Goal: Task Accomplishment & Management: Complete application form

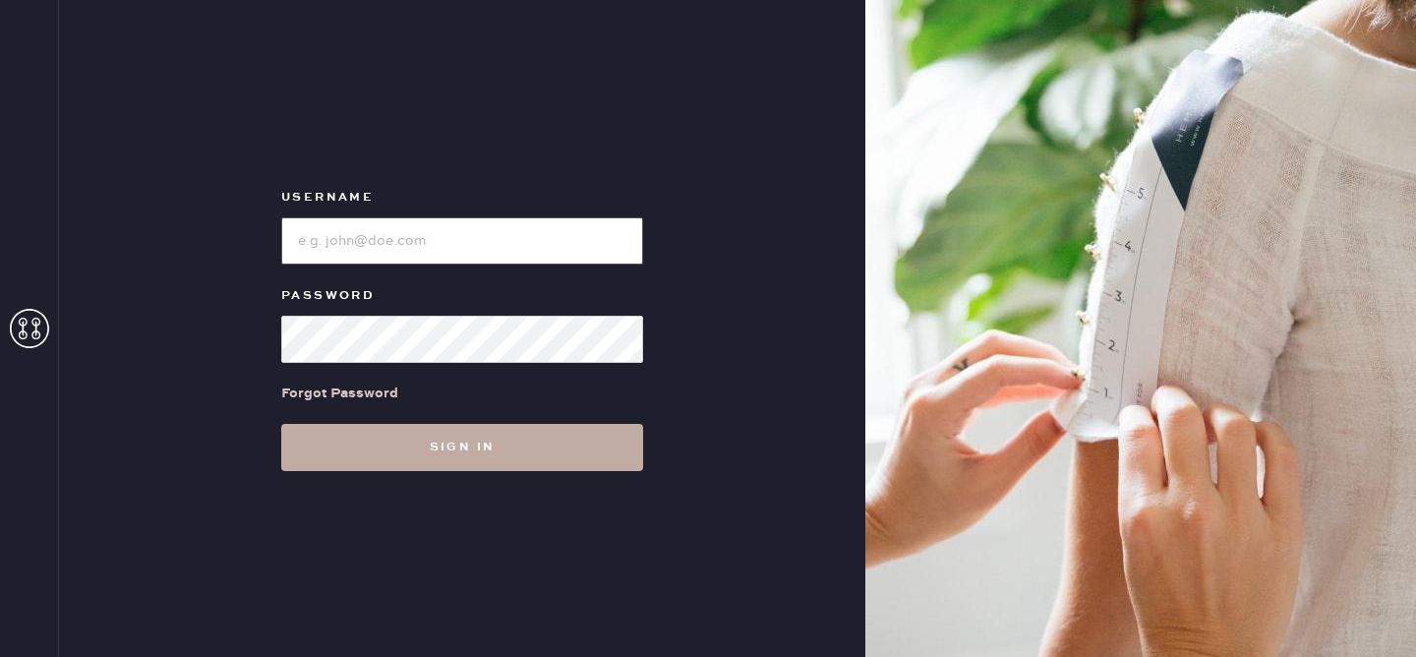
type input "reformationvalencia"
click at [479, 448] on button "Sign in" at bounding box center [462, 447] width 362 height 47
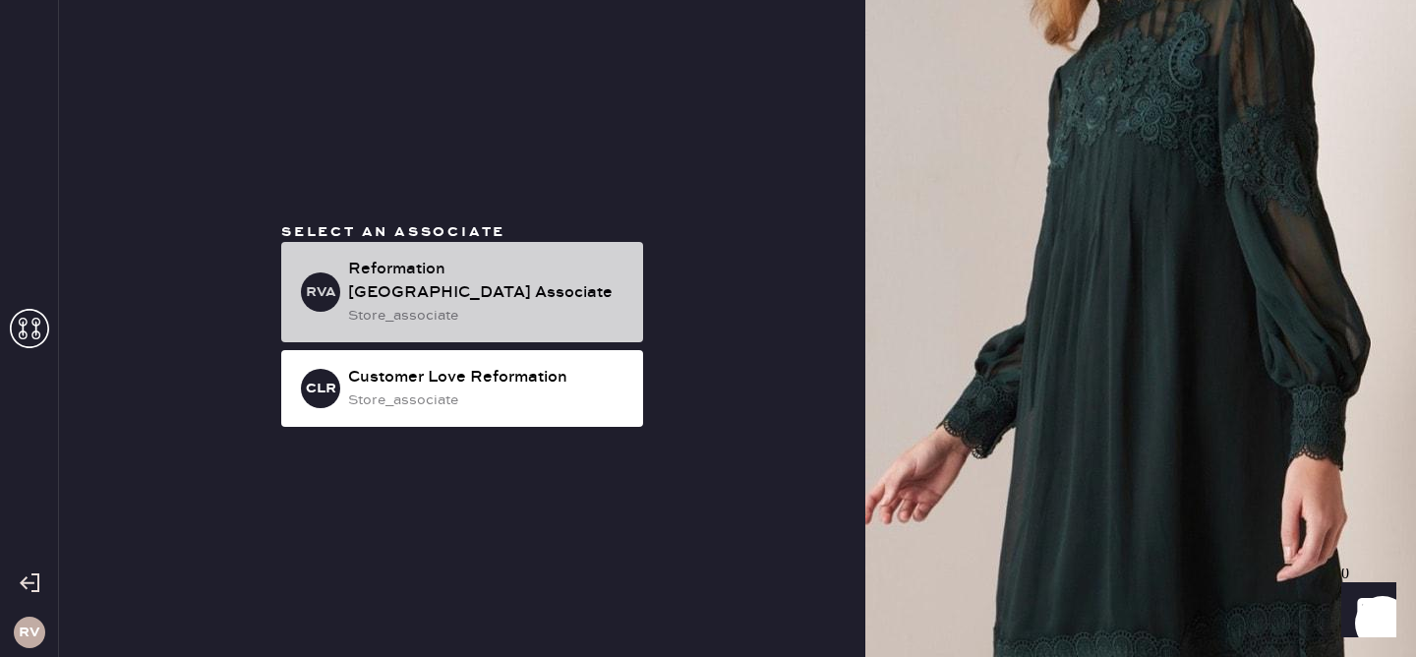
click at [494, 305] on div "store_associate" at bounding box center [487, 316] width 279 height 22
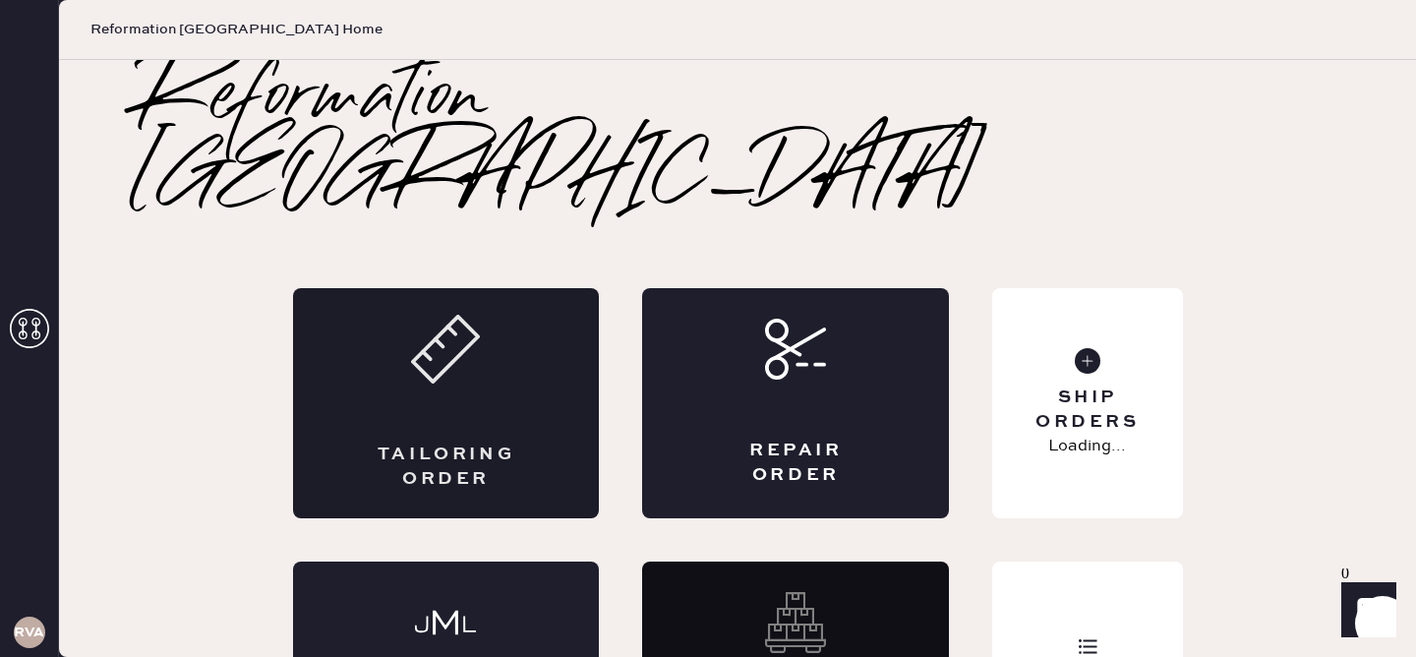
click at [452, 346] on div "Tailoring Order" at bounding box center [446, 403] width 307 height 230
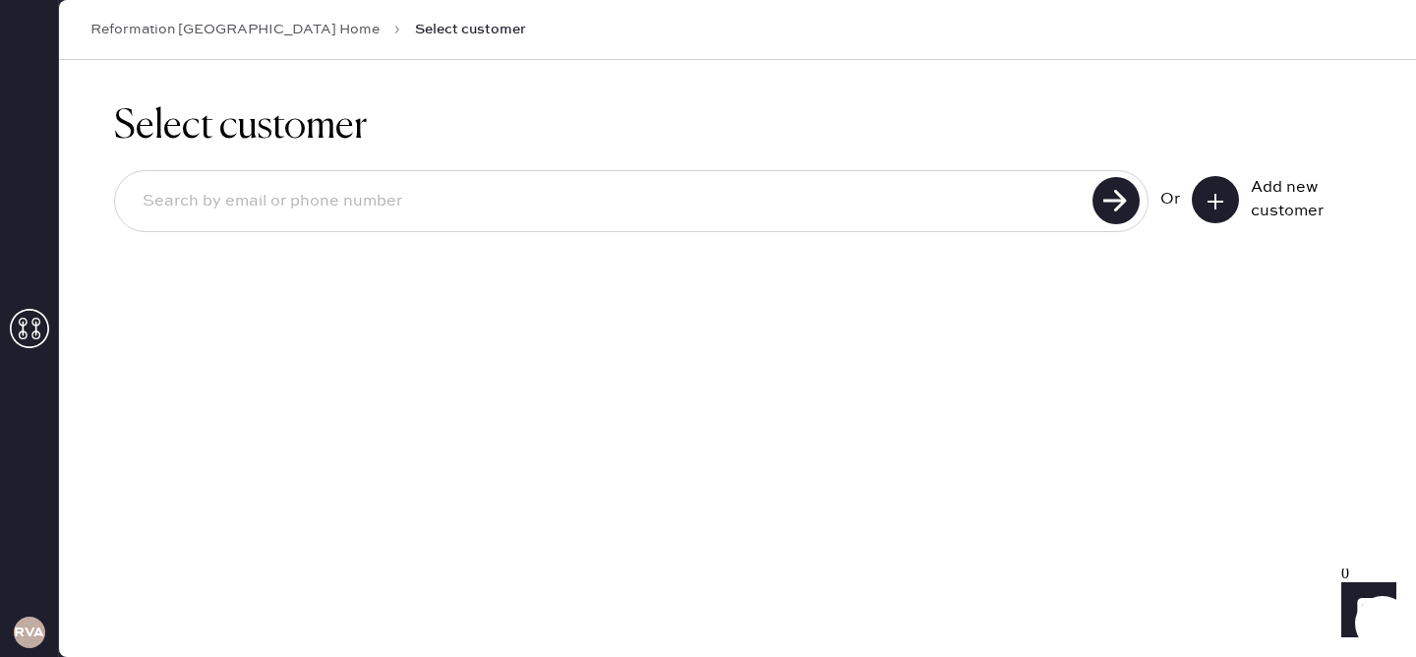
click at [1223, 206] on icon at bounding box center [1216, 202] width 20 height 20
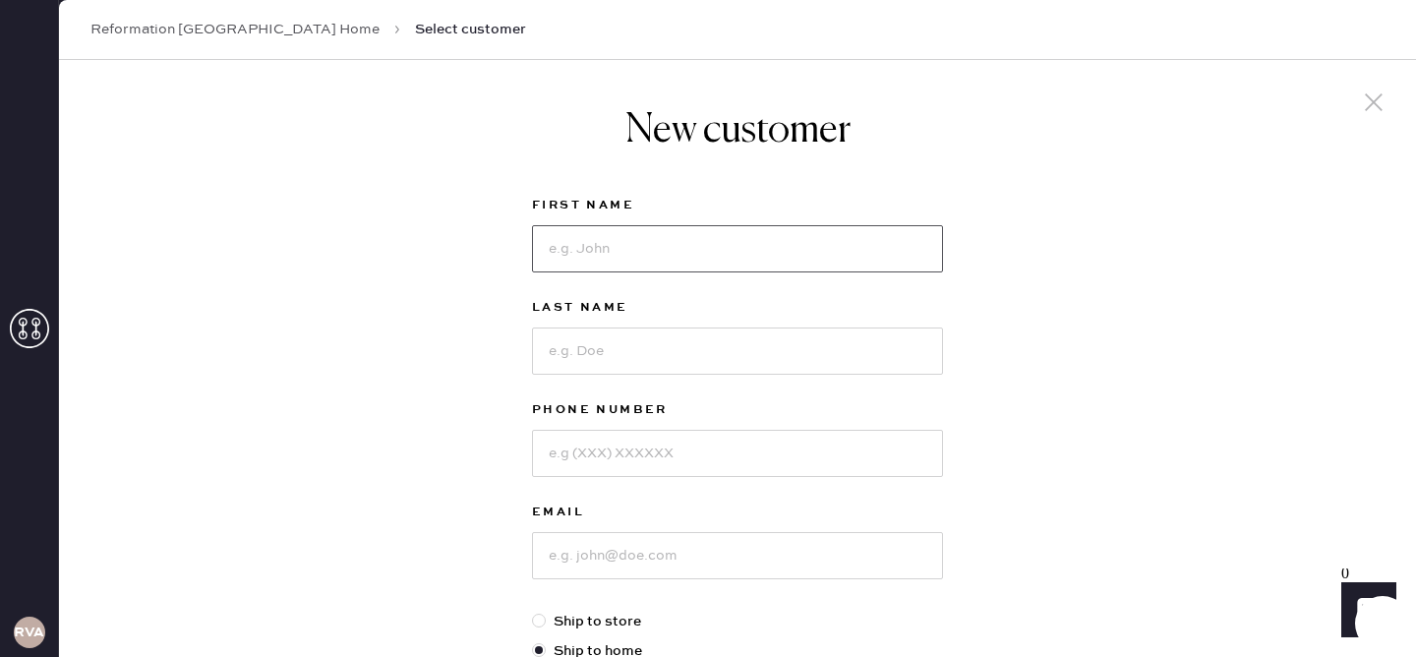
click at [712, 247] on input at bounding box center [737, 248] width 411 height 47
type input "[PERSON_NAME]"
click at [683, 360] on input at bounding box center [737, 351] width 411 height 47
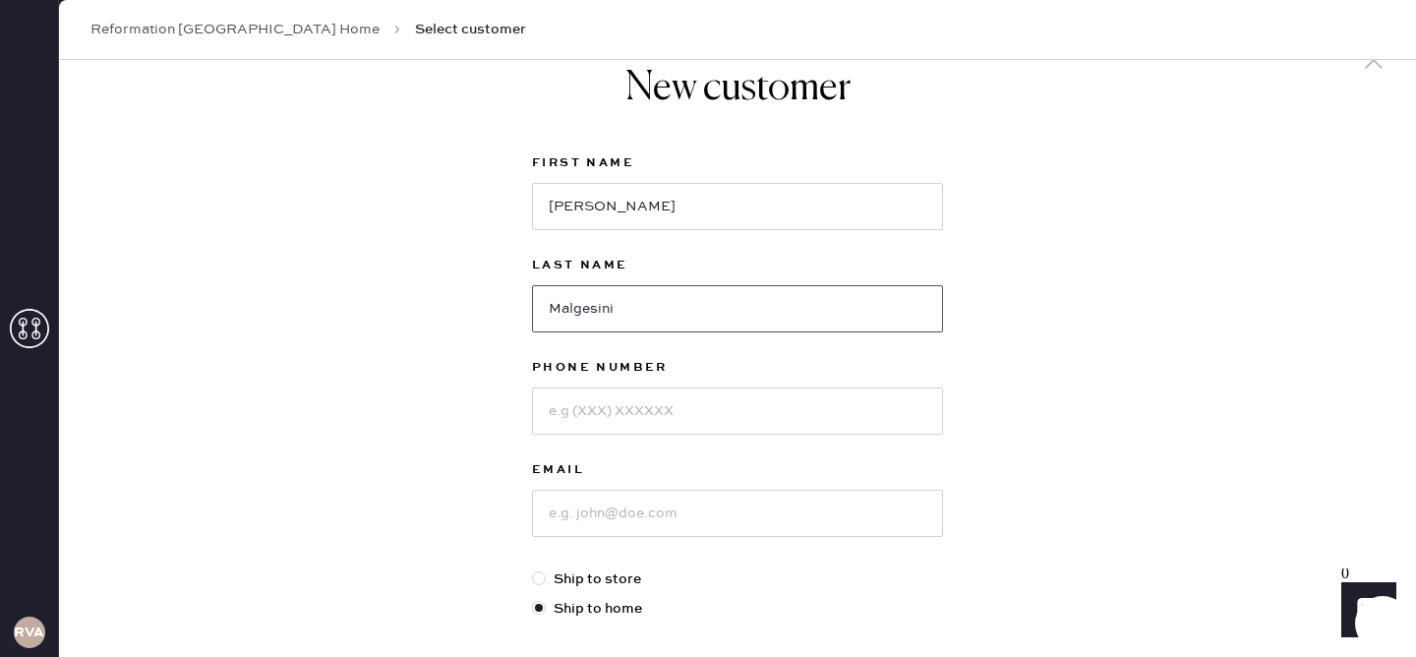
type input "Malgesini"
click at [659, 413] on input at bounding box center [737, 411] width 411 height 47
type input "6509193226"
click at [639, 512] on input at bounding box center [737, 513] width 411 height 47
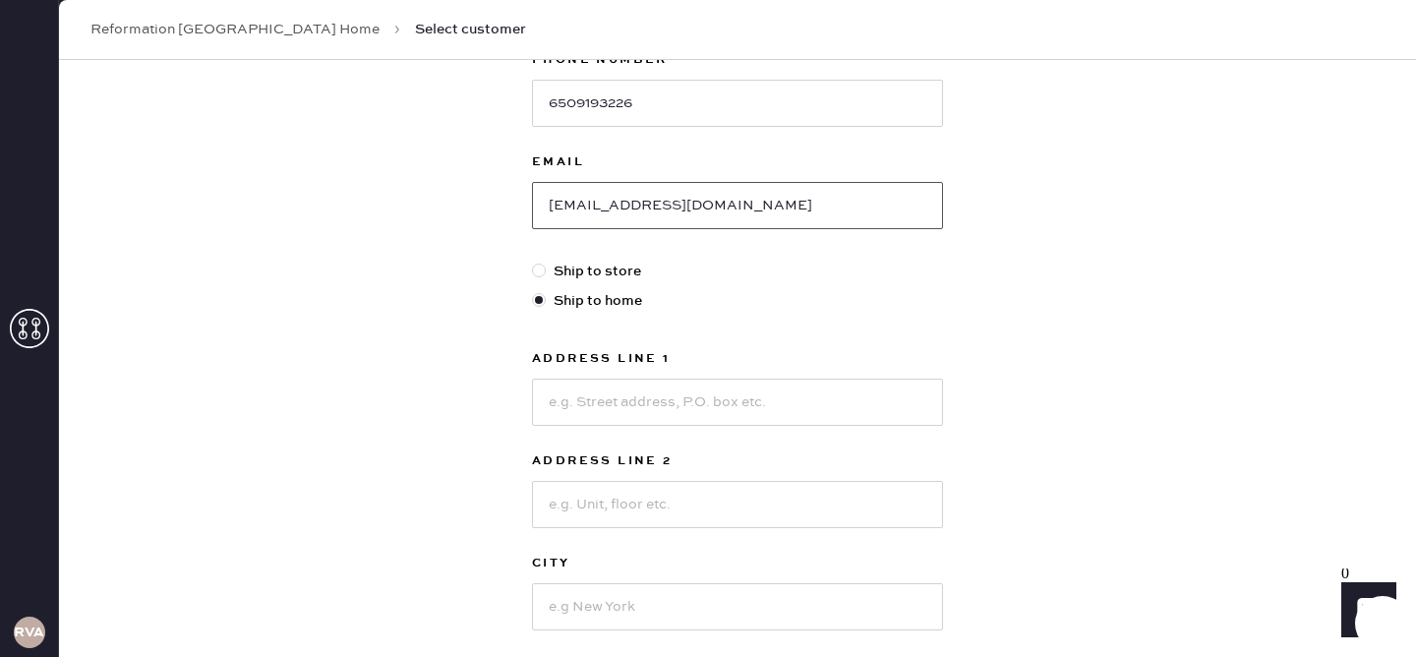
scroll to position [354, 0]
type input "[EMAIL_ADDRESS][DOMAIN_NAME]"
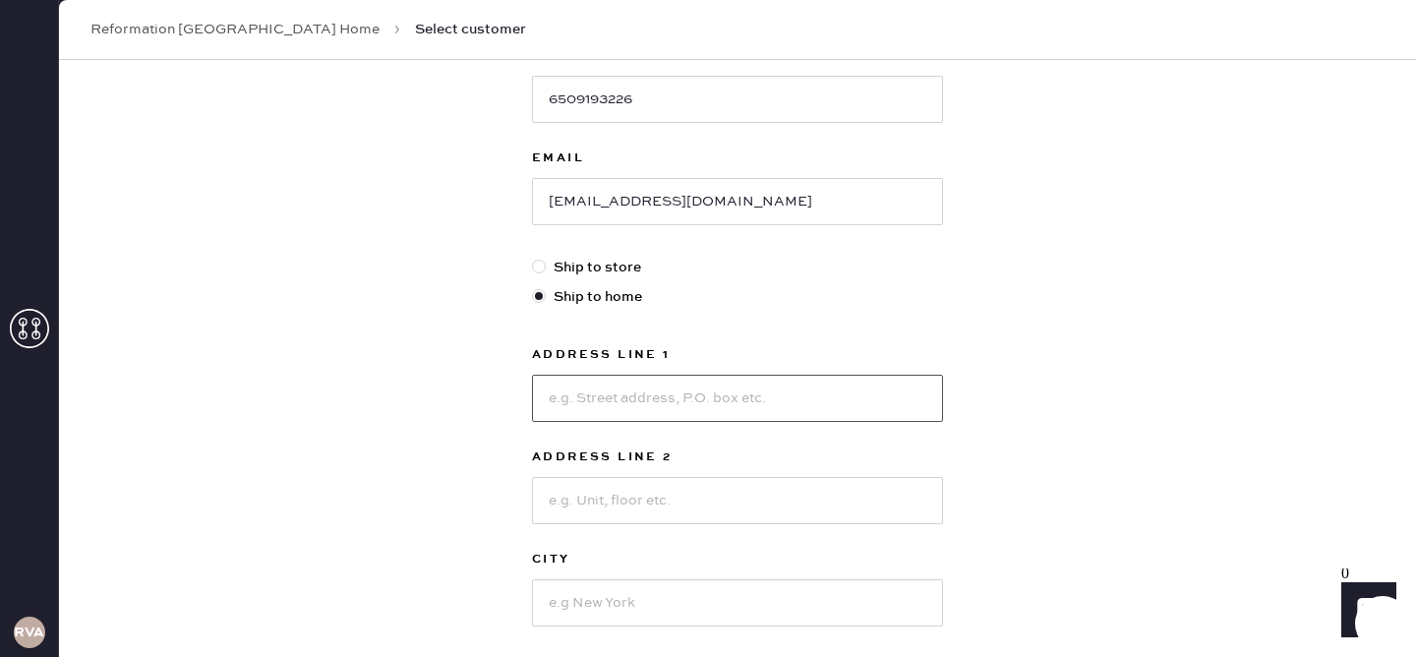
click at [659, 411] on input at bounding box center [737, 398] width 411 height 47
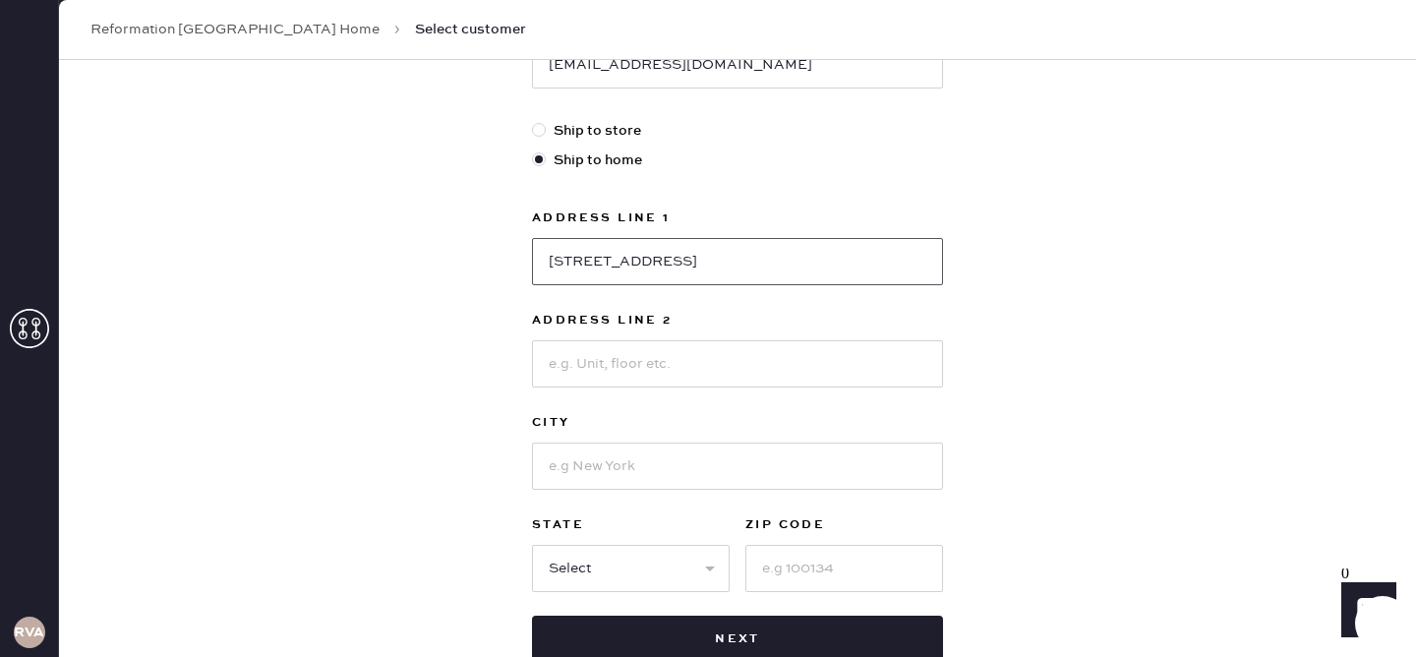
scroll to position [492, 0]
type input "[STREET_ADDRESS]"
click at [604, 370] on input at bounding box center [737, 362] width 411 height 47
type input "Apt 6"
click at [569, 464] on input at bounding box center [737, 465] width 411 height 47
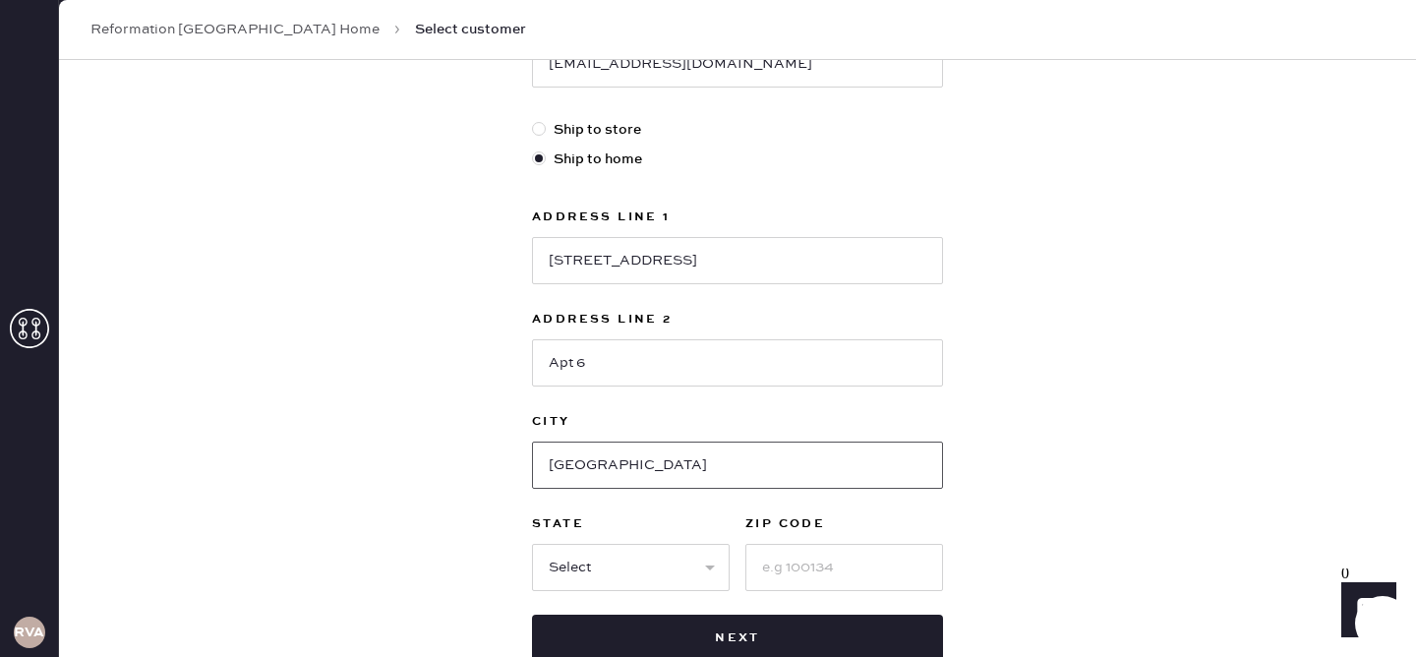
type input "[GEOGRAPHIC_DATA]"
click at [832, 573] on input at bounding box center [845, 567] width 198 height 47
type input "94117"
click at [661, 567] on select "Select AK AL AR AZ CA CO CT [GEOGRAPHIC_DATA] DE FL [GEOGRAPHIC_DATA] HI [GEOGR…" at bounding box center [631, 567] width 198 height 47
select select "CA"
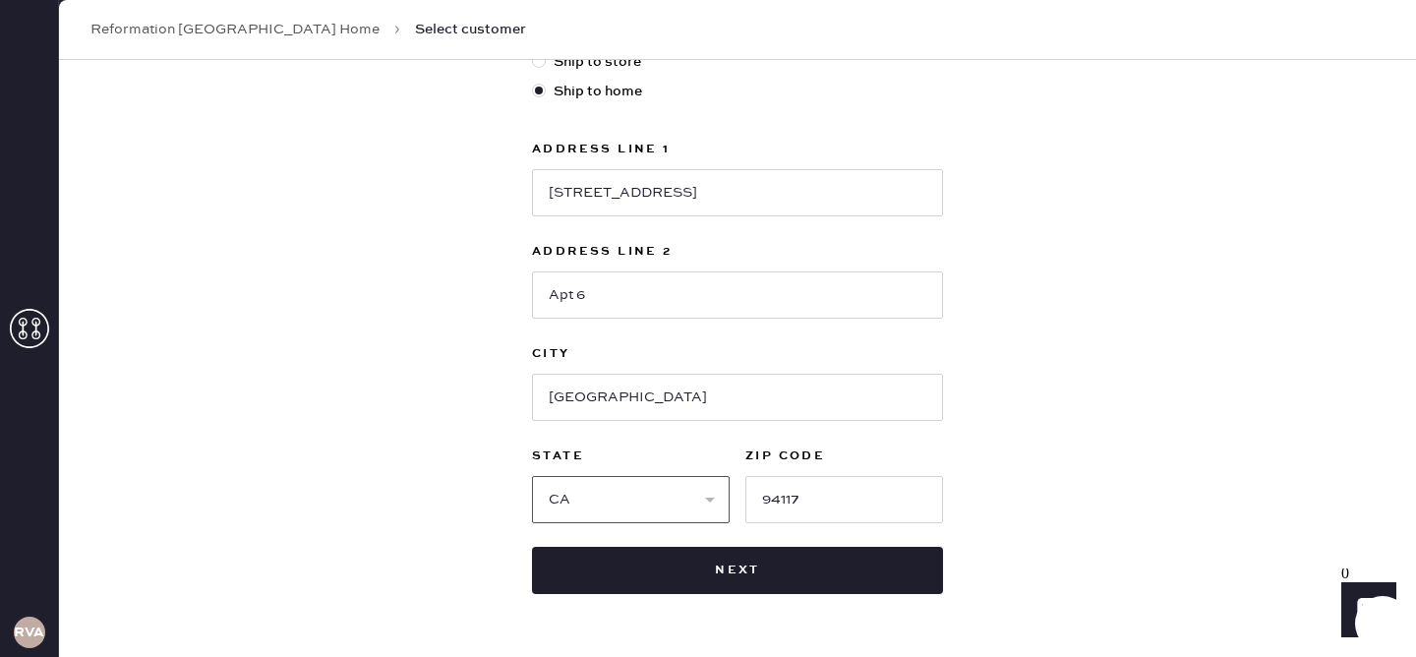
scroll to position [623, 0]
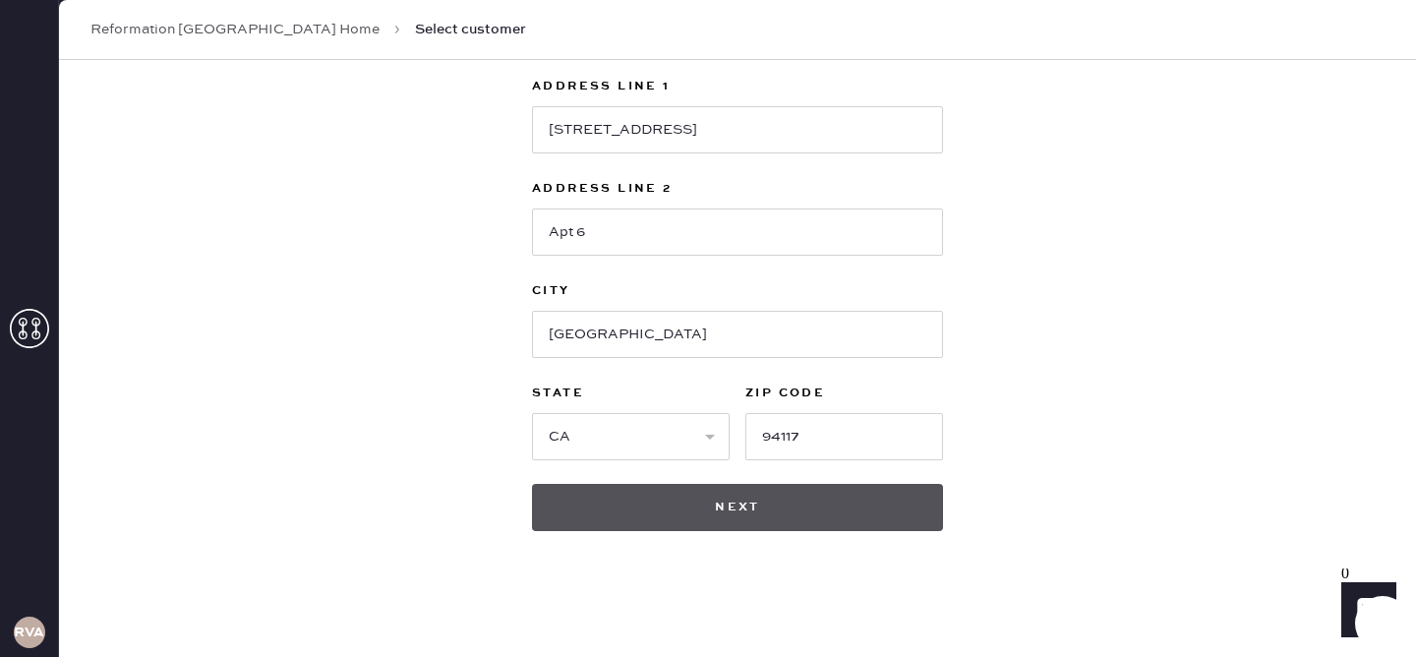
click at [841, 506] on button "Next" at bounding box center [737, 507] width 411 height 47
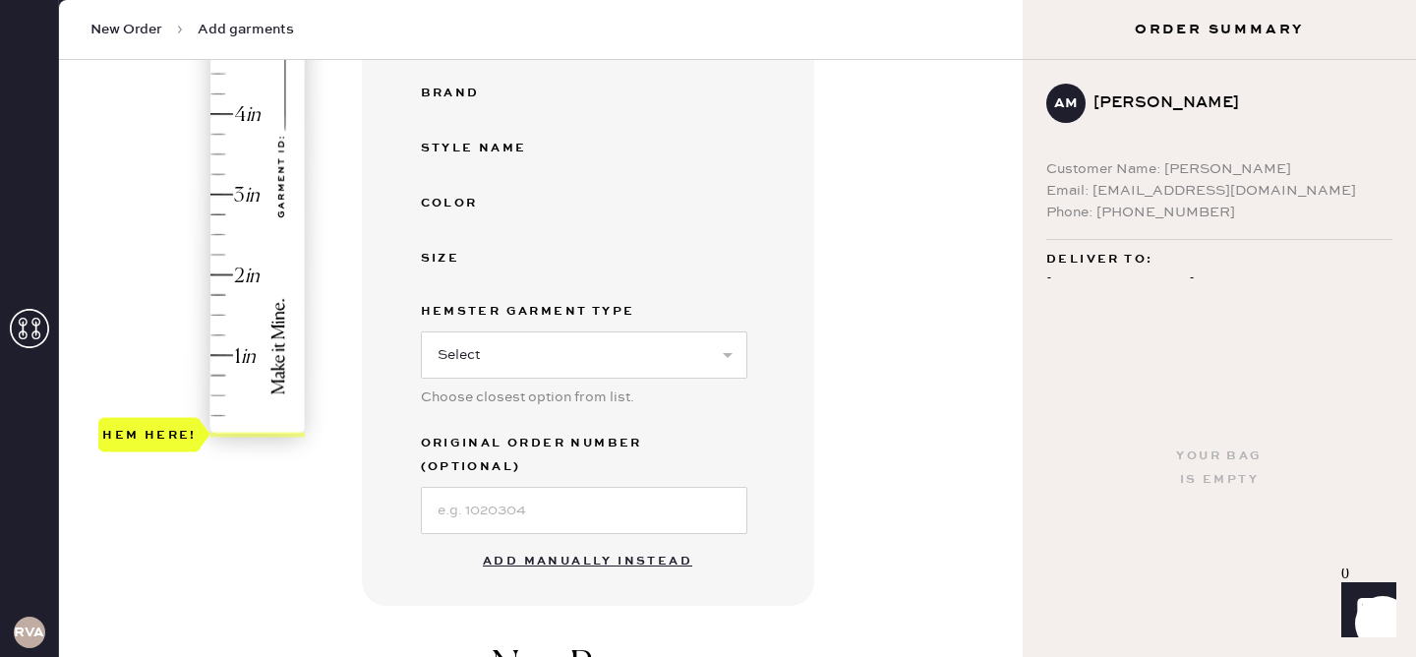
scroll to position [444, 0]
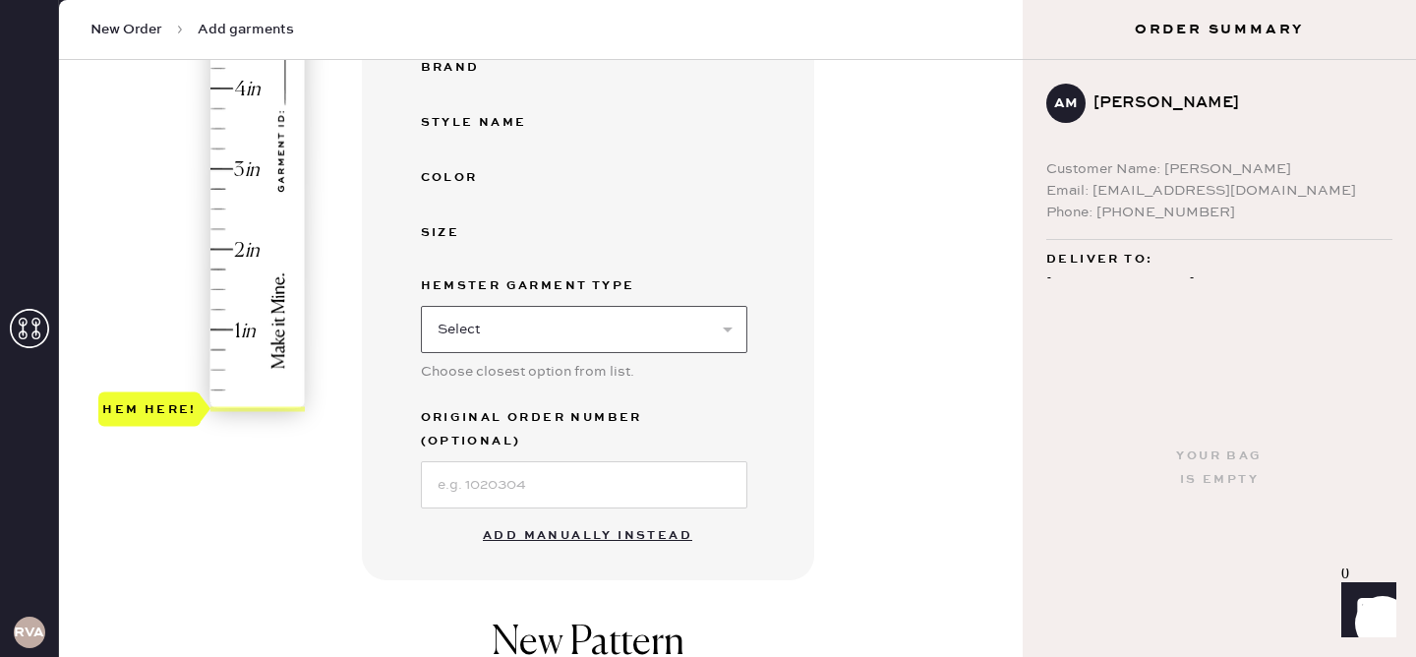
click at [730, 330] on select "Select Basic Skirt Jeans Leggings Pants Shorts Basic Sleeved Dress Basic Sleeve…" at bounding box center [584, 329] width 327 height 47
select select "8"
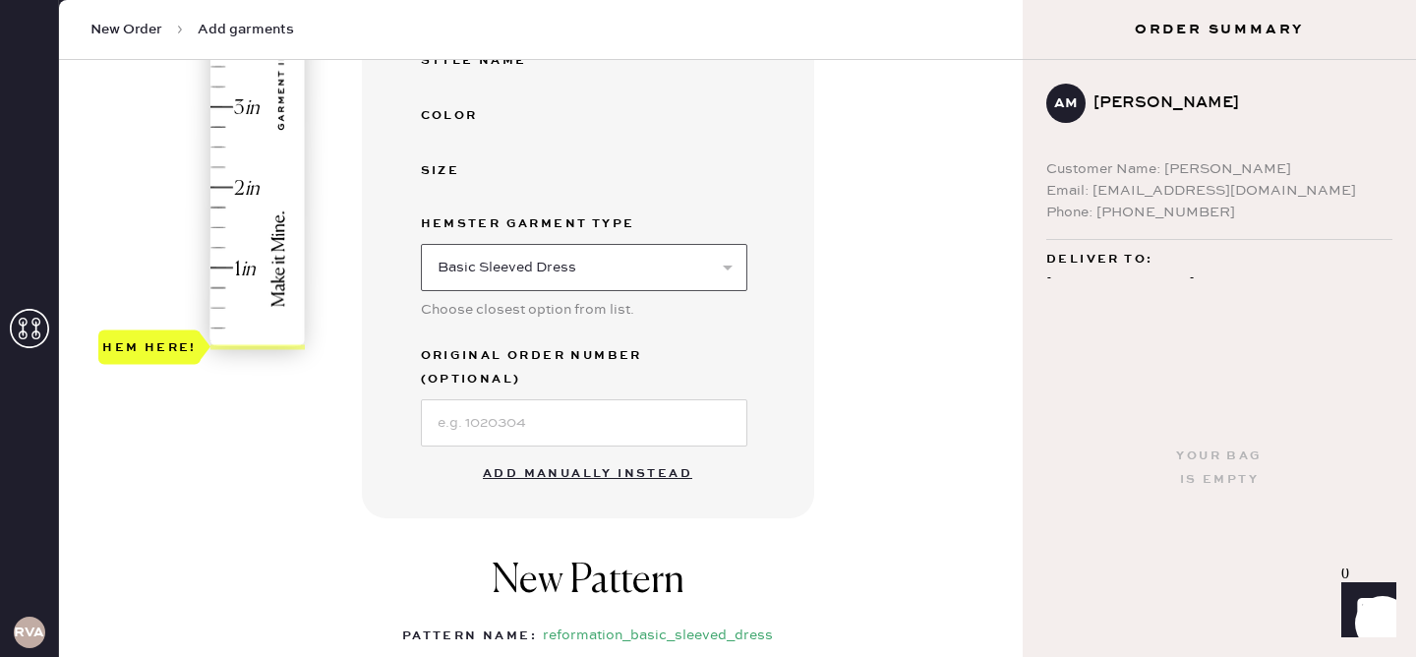
scroll to position [515, 0]
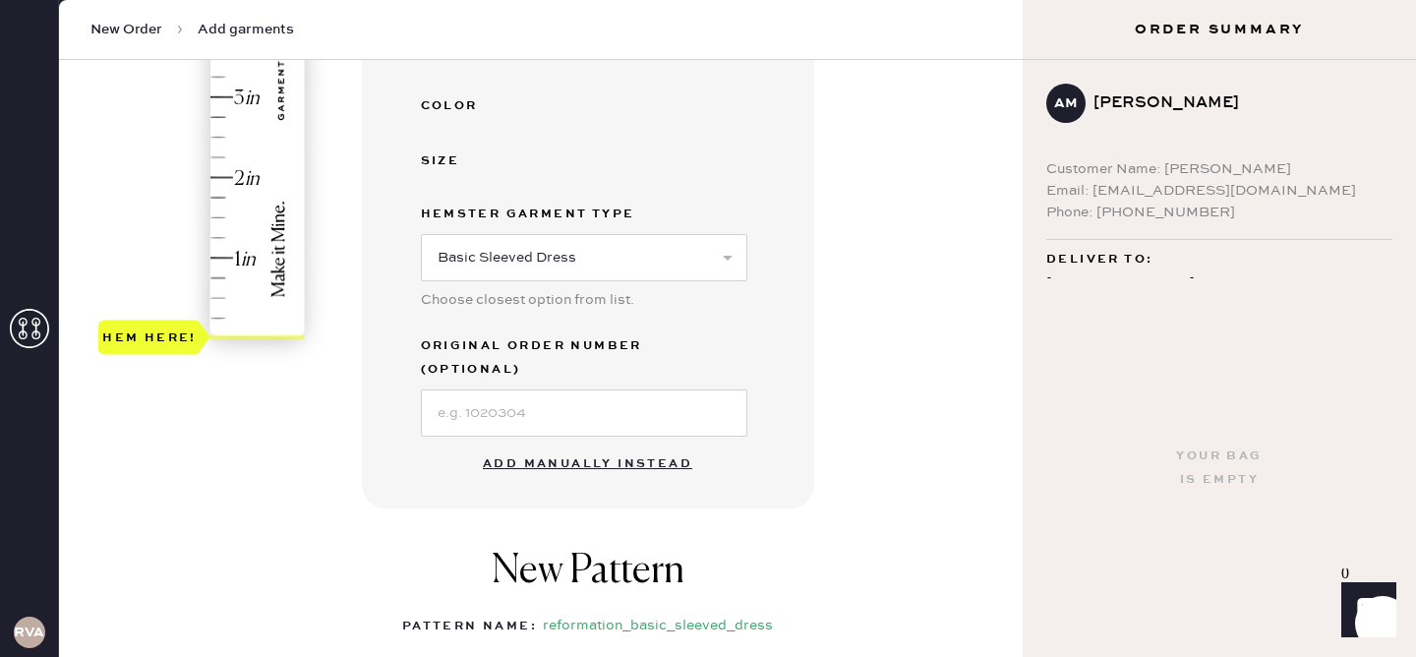
click at [533, 445] on button "Add manually instead" at bounding box center [587, 464] width 233 height 39
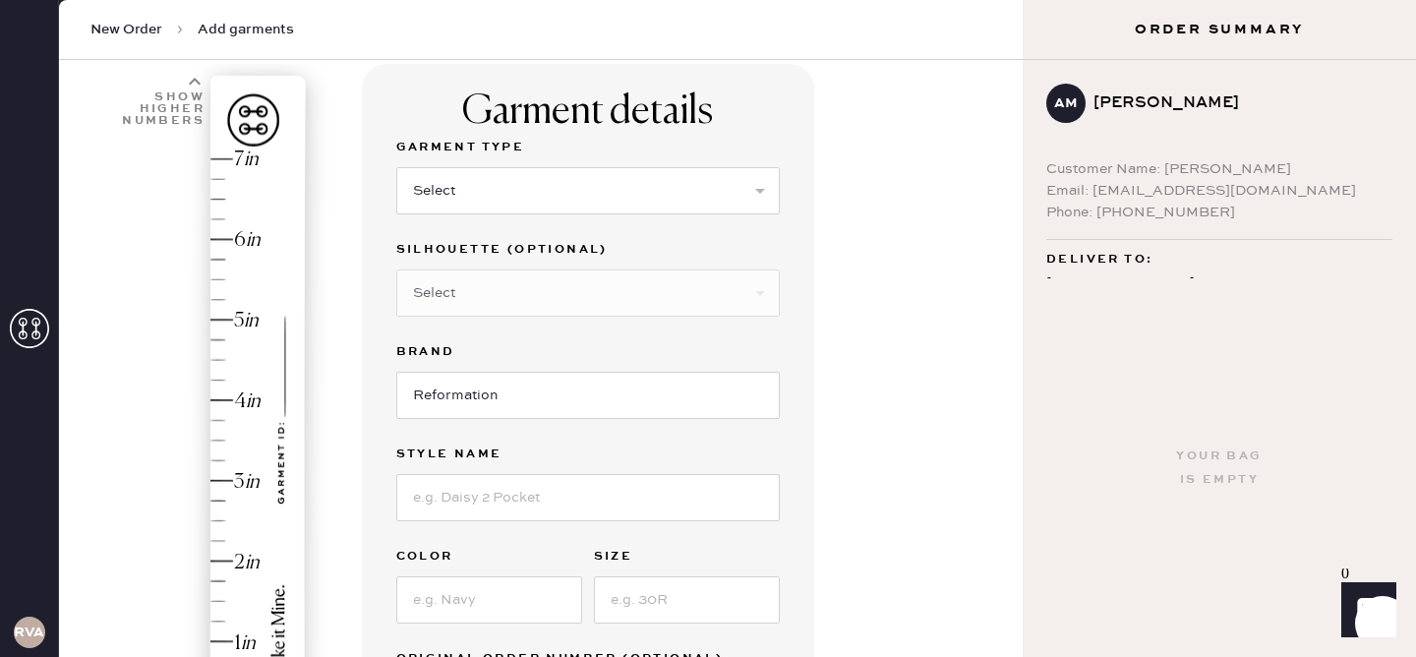
scroll to position [87, 0]
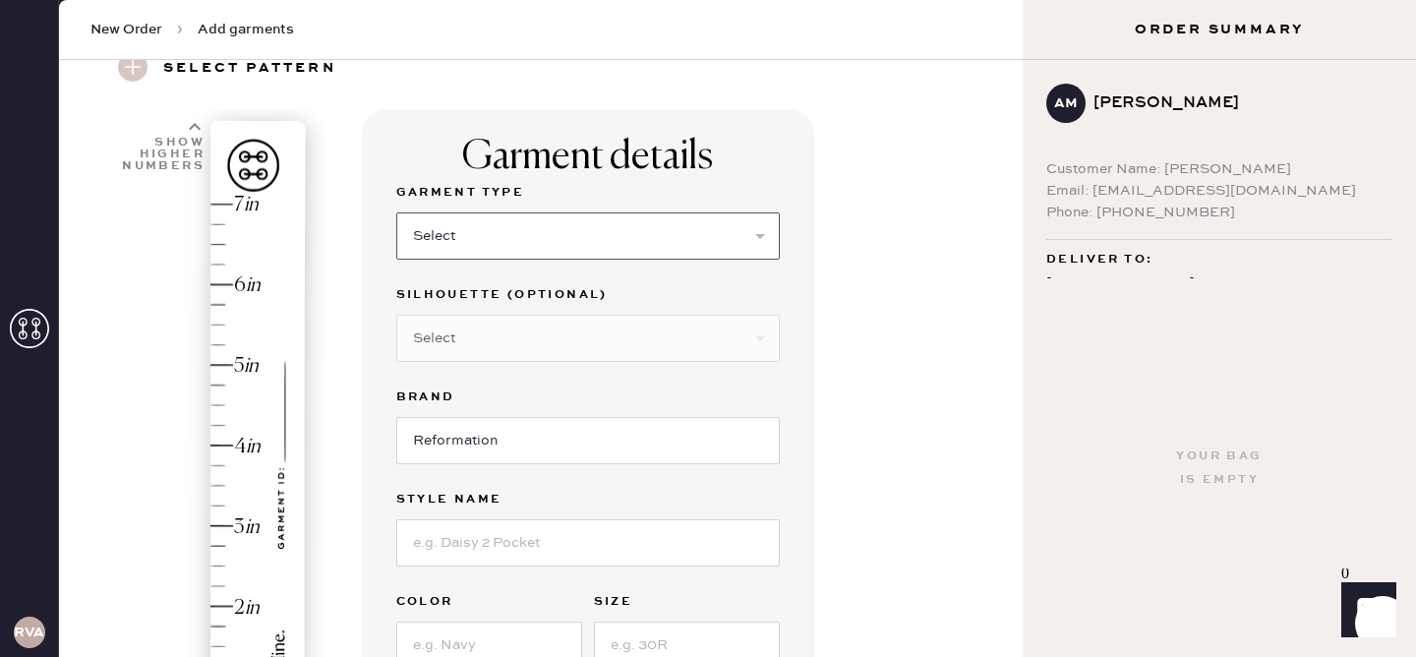
click at [497, 244] on select "Select Basic Skirt Jeans Leggings Pants Shorts Basic Sleeved Dress Basic Sleeve…" at bounding box center [588, 235] width 384 height 47
select select "8"
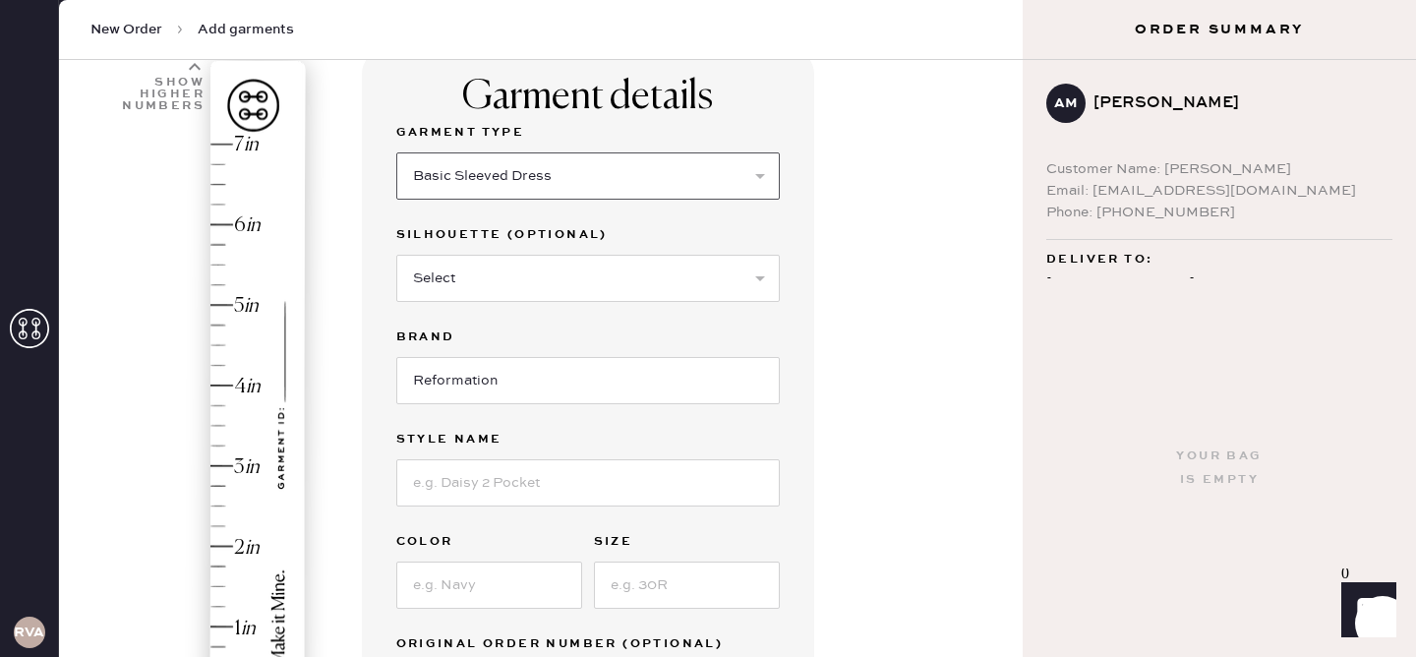
scroll to position [165, 0]
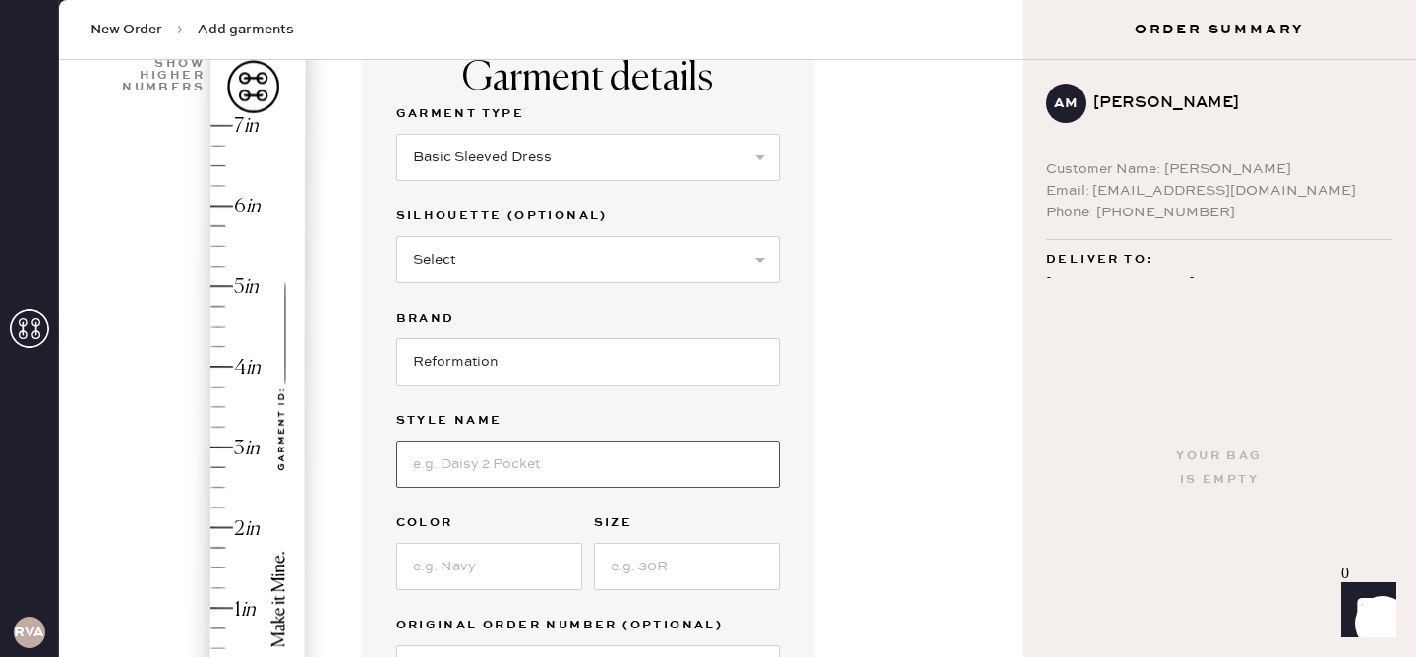
click at [519, 461] on input at bounding box center [588, 464] width 384 height 47
type input "Tripoli Dress"
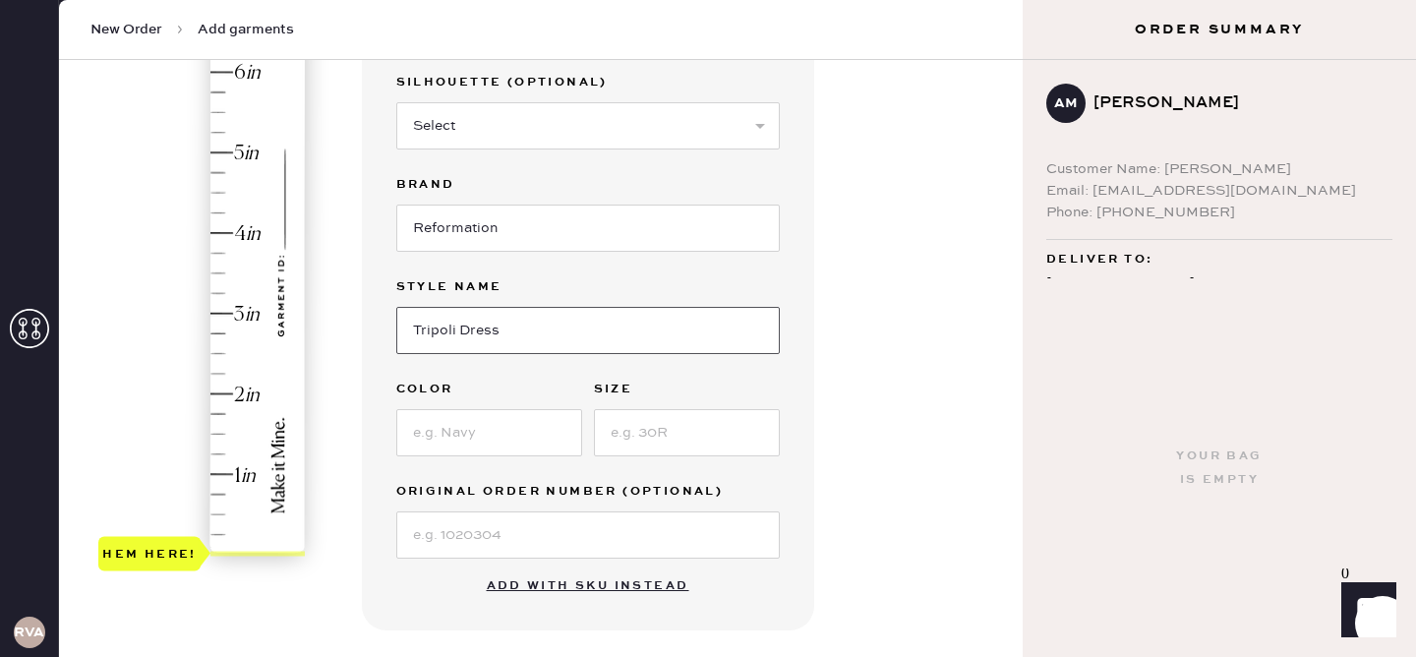
scroll to position [302, 0]
click at [485, 442] on input at bounding box center [489, 429] width 186 height 47
type input "Selene"
click at [654, 426] on input at bounding box center [687, 429] width 186 height 47
type input "4"
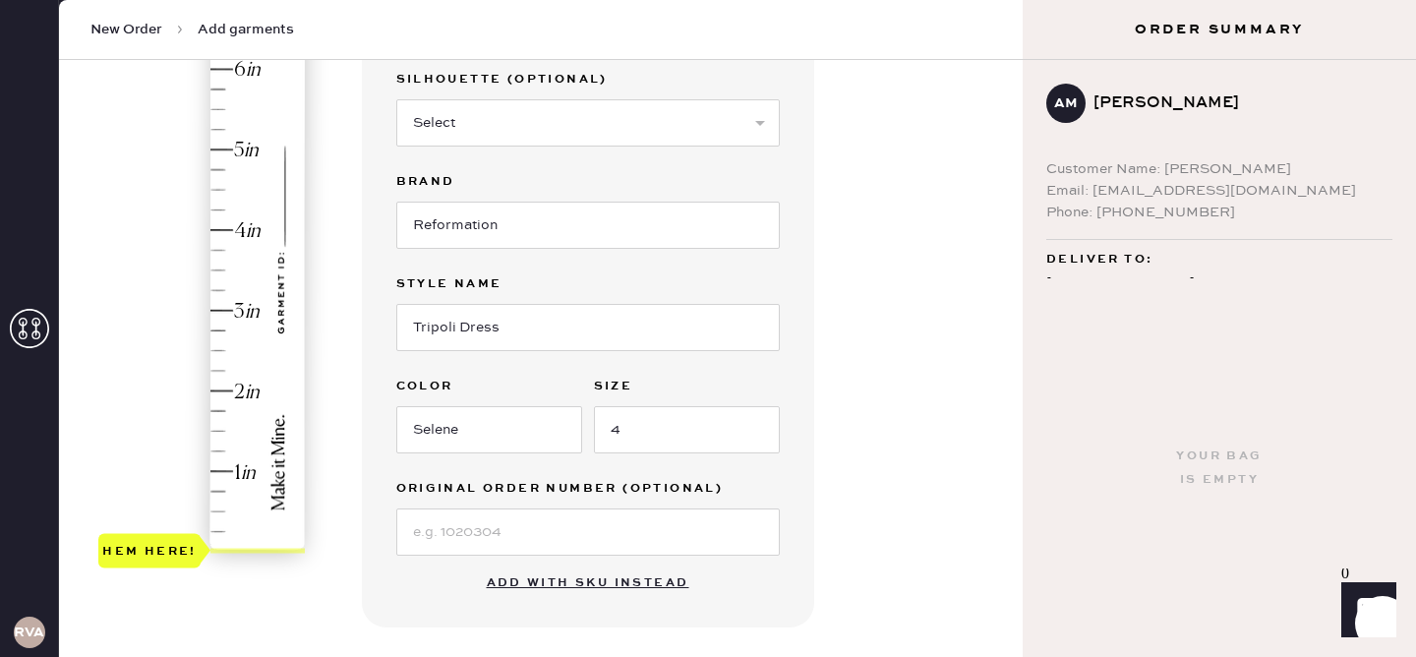
click at [223, 287] on div "Hem here!" at bounding box center [202, 270] width 209 height 580
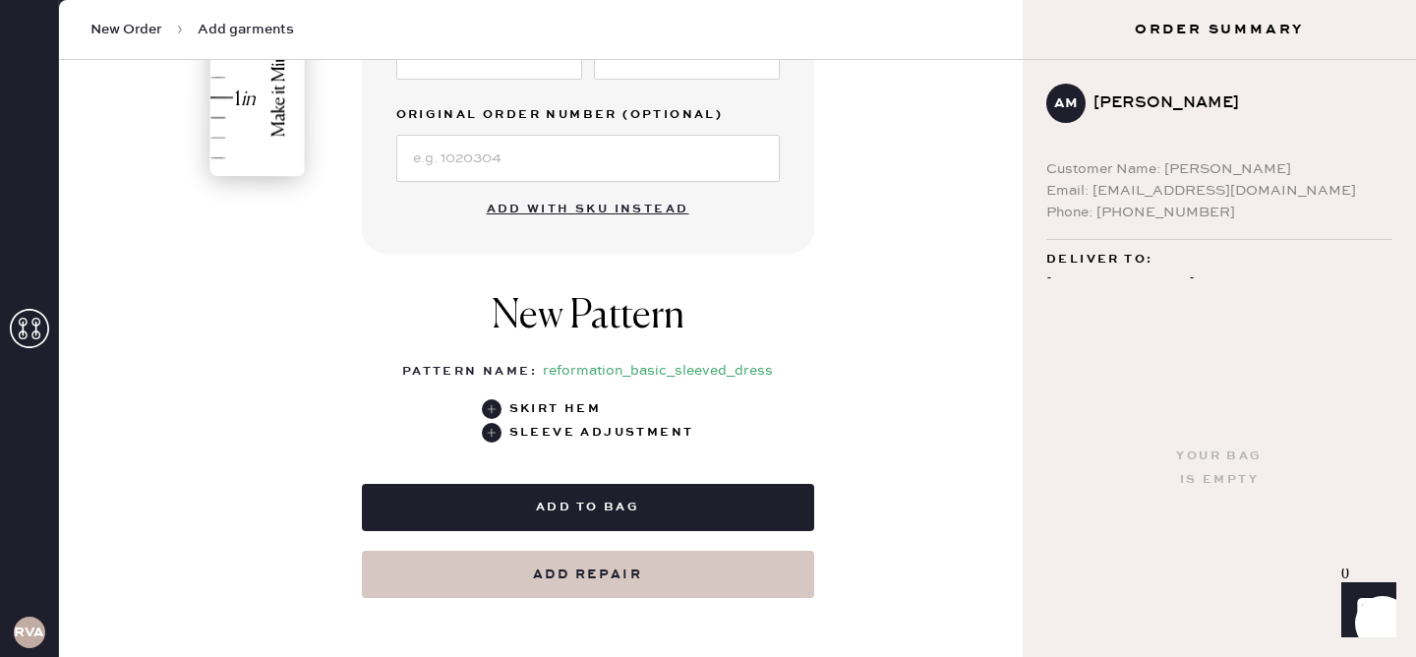
scroll to position [687, 0]
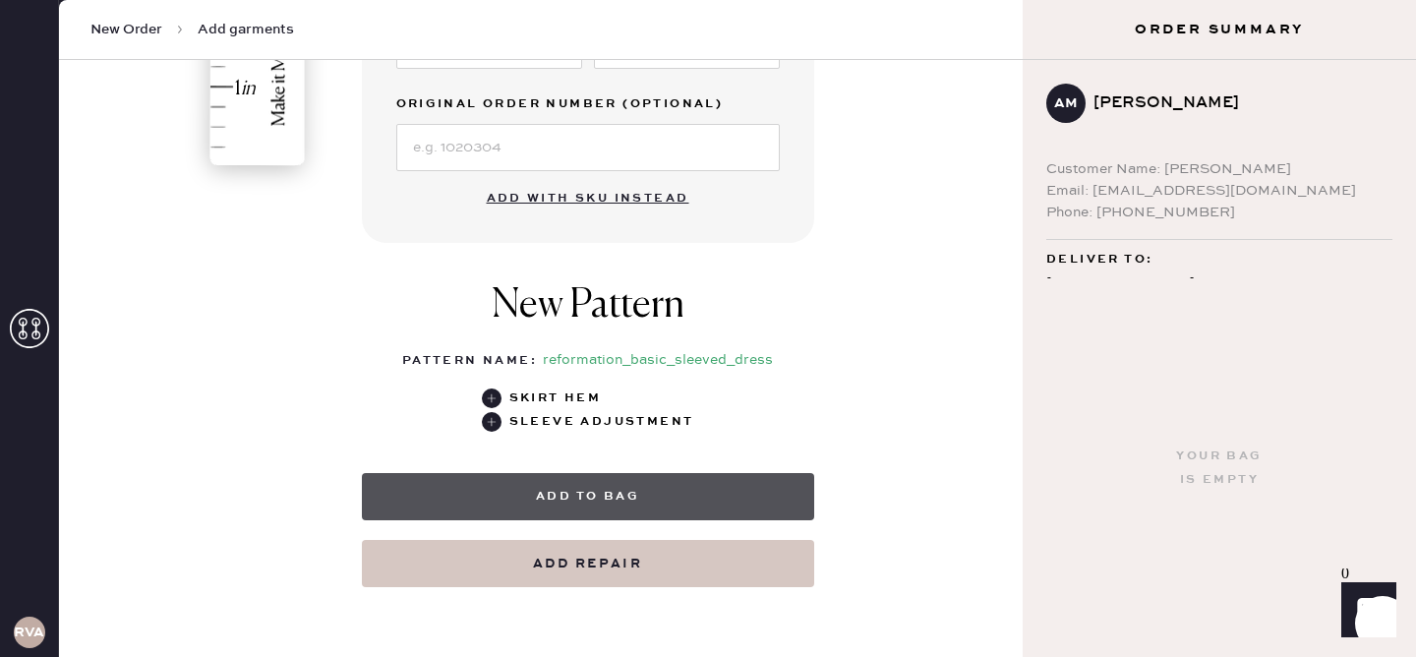
click at [645, 502] on button "Add to bag" at bounding box center [588, 496] width 452 height 47
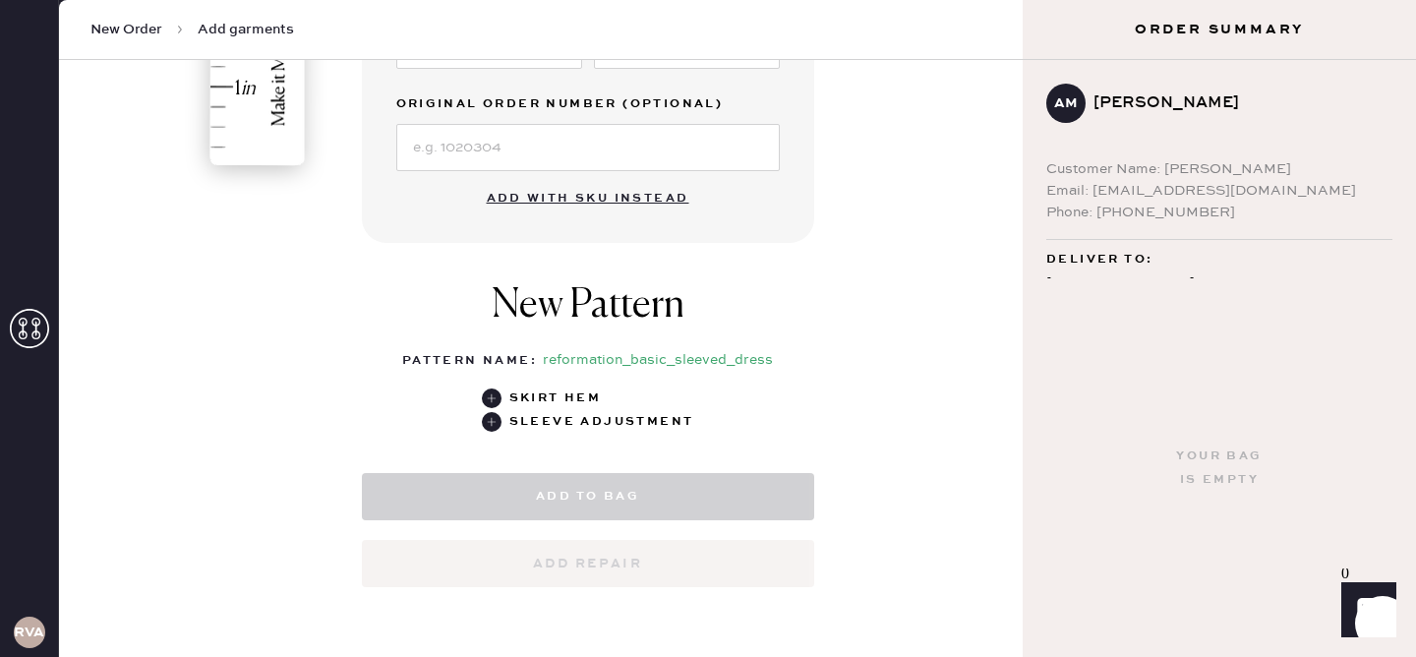
select select "8"
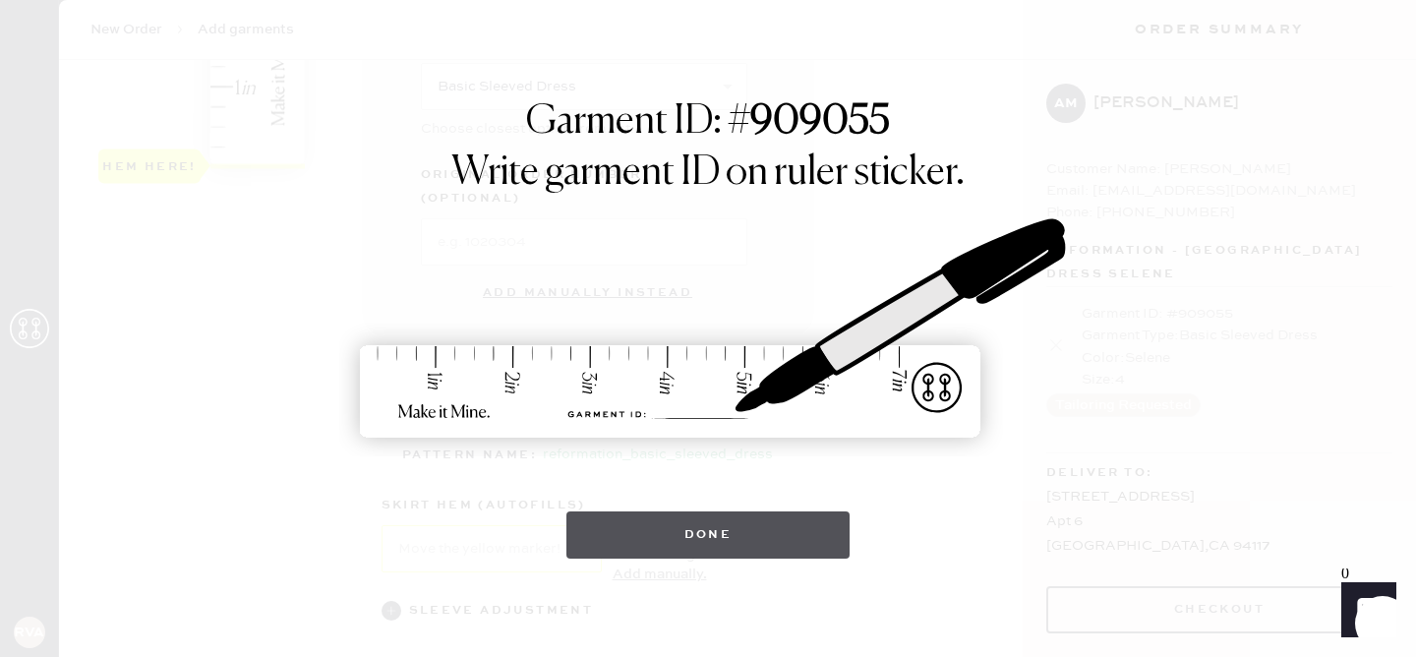
click at [693, 543] on button "Done" at bounding box center [709, 534] width 284 height 47
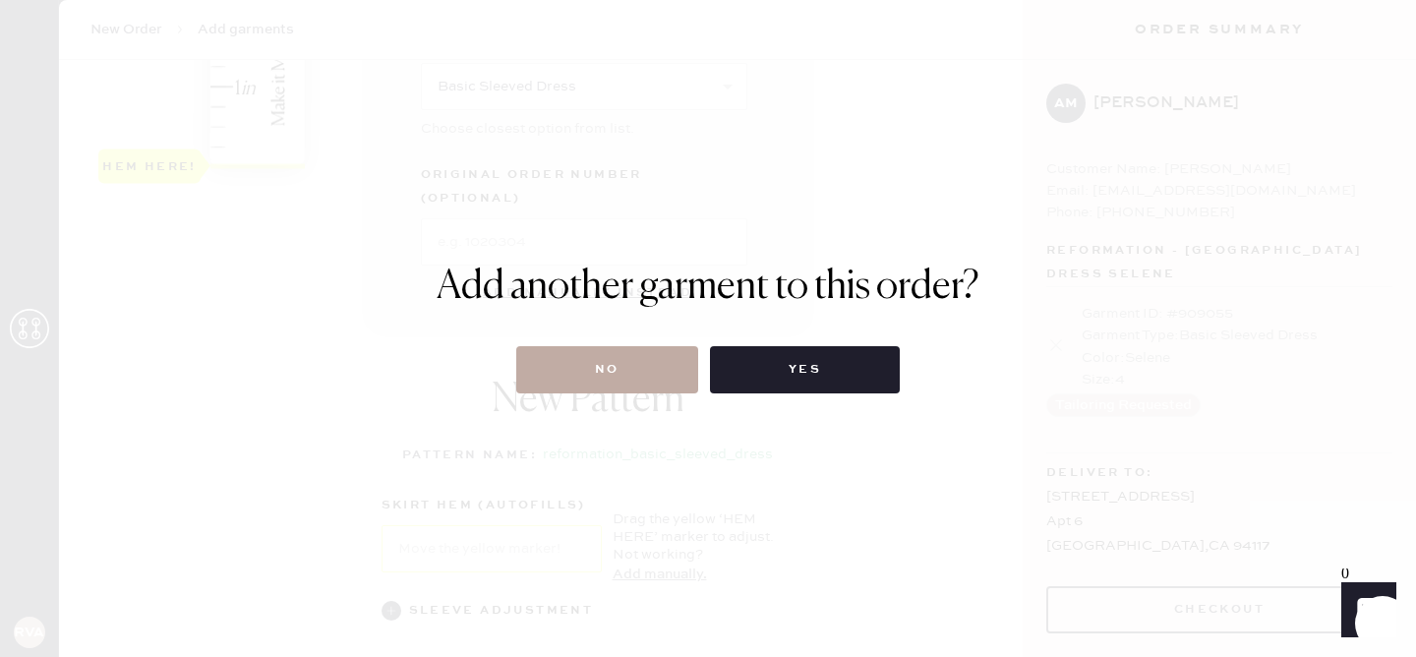
click at [628, 376] on button "No" at bounding box center [607, 369] width 182 height 47
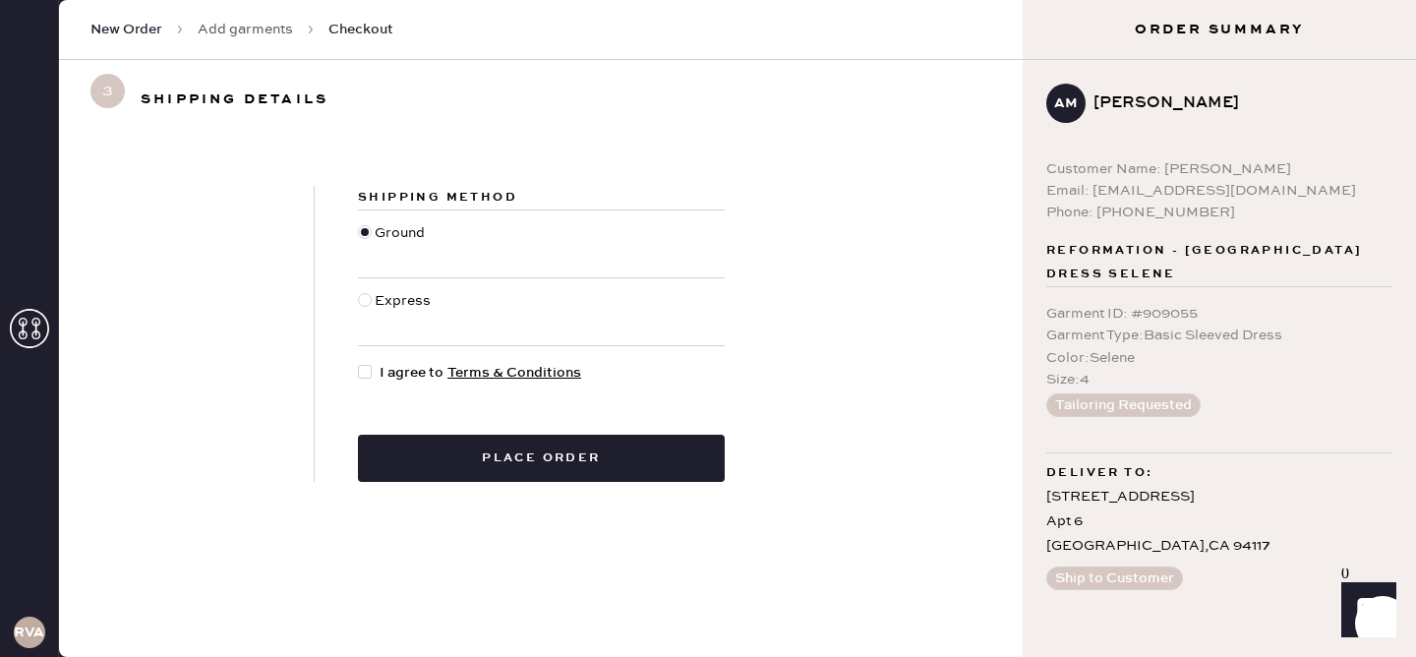
click at [368, 375] on div at bounding box center [365, 372] width 14 height 14
click at [359, 363] on input "I agree to Terms & Conditions" at bounding box center [358, 362] width 1 height 1
checkbox input "true"
